Goal: Transaction & Acquisition: Purchase product/service

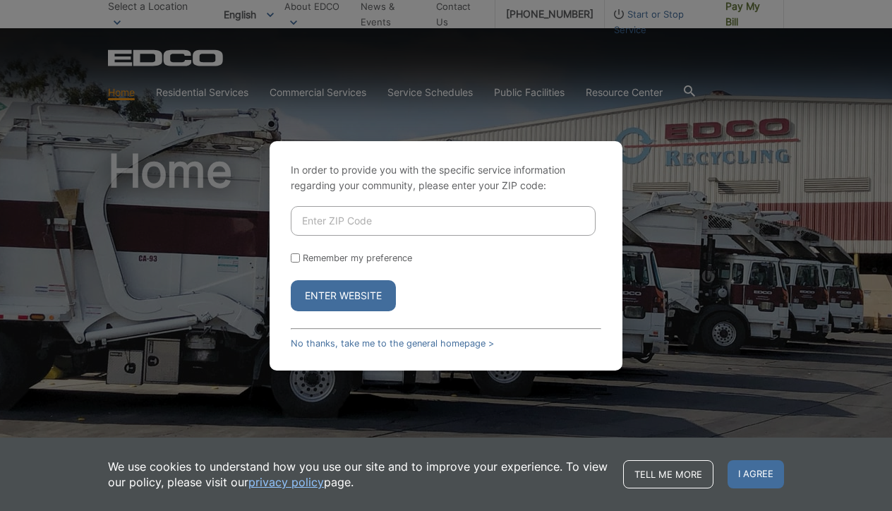
click at [308, 256] on label "Remember my preference" at bounding box center [357, 258] width 109 height 11
click at [300, 256] on input "Remember my preference" at bounding box center [295, 257] width 9 height 9
checkbox input "true"
click at [323, 221] on input "Enter ZIP Code" at bounding box center [443, 221] width 305 height 30
type input "92064"
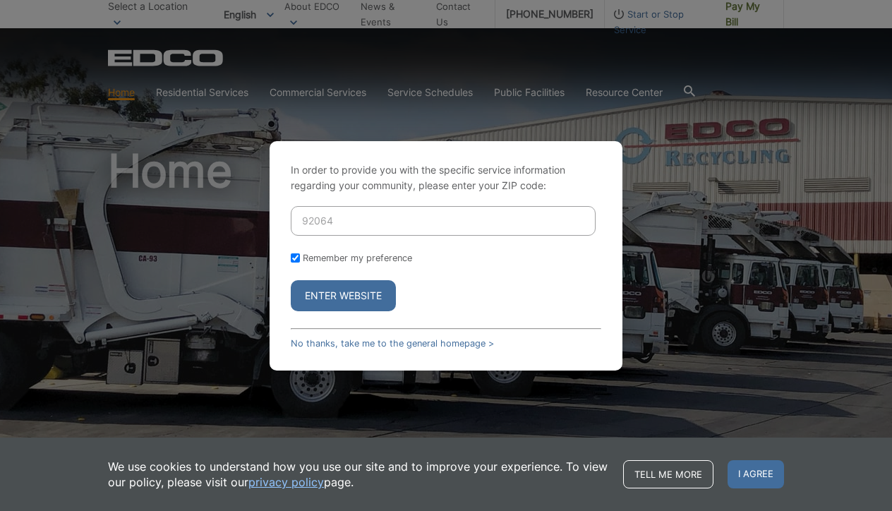
click at [343, 295] on button "Enter Website" at bounding box center [343, 295] width 105 height 31
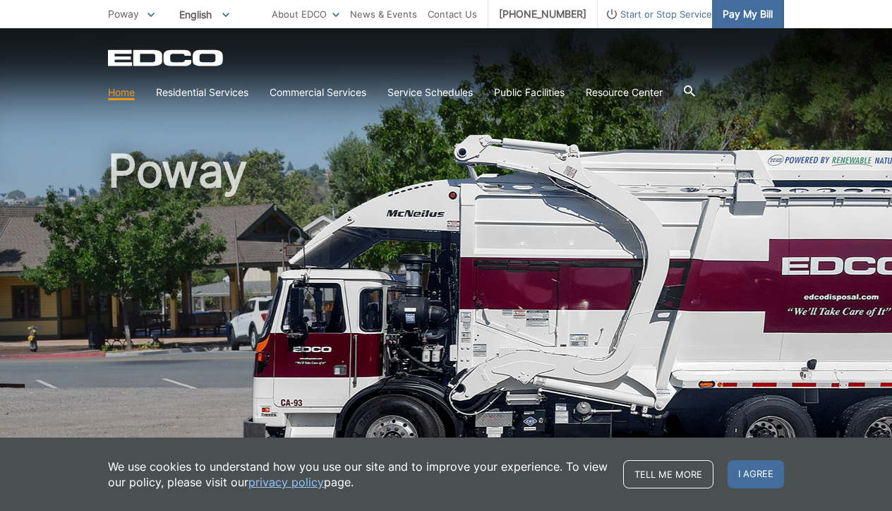
click at [750, 21] on span "Pay My Bill" at bounding box center [747, 14] width 50 height 16
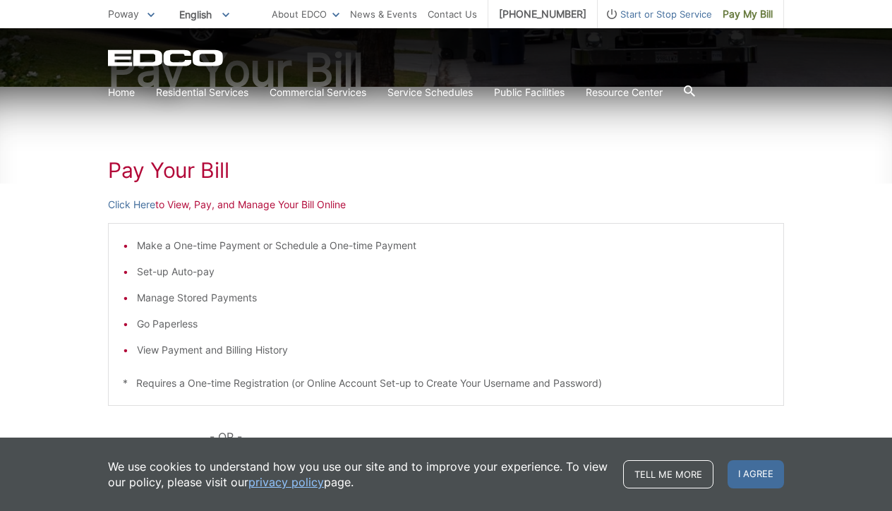
scroll to position [160, 0]
click at [147, 208] on link "Click Here" at bounding box center [131, 205] width 47 height 16
